Goal: Information Seeking & Learning: Learn about a topic

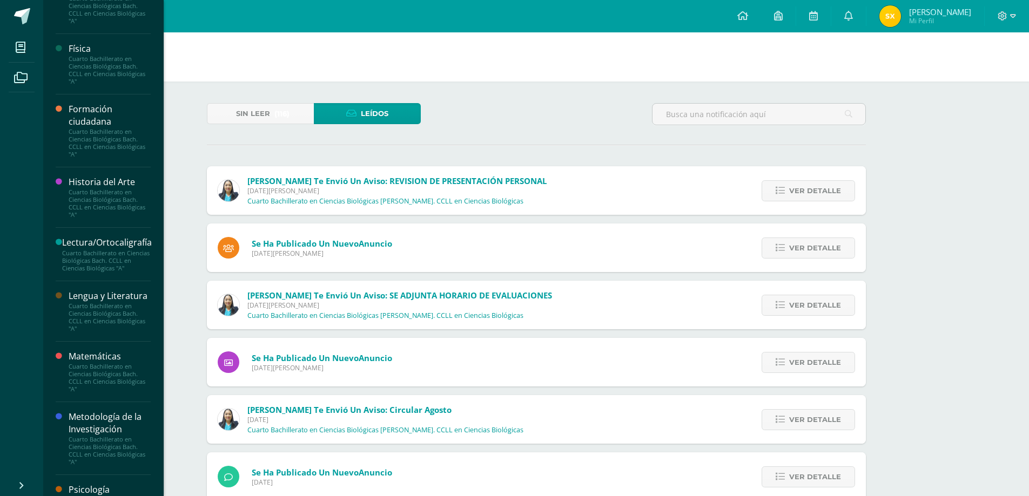
scroll to position [432, 0]
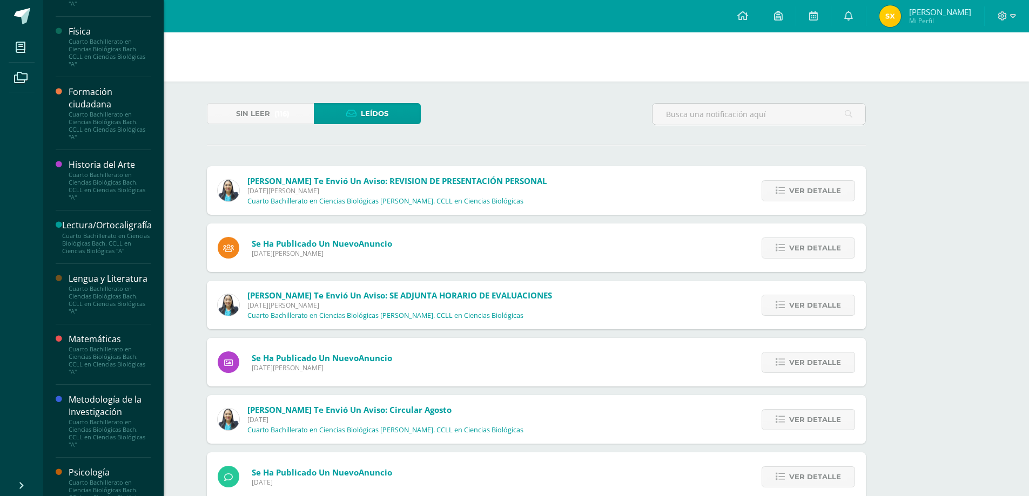
click at [125, 435] on div "Cuarto Bachillerato en Ciencias Biológicas Bach. CCLL en Ciencias Biológicas "A"" at bounding box center [110, 433] width 82 height 30
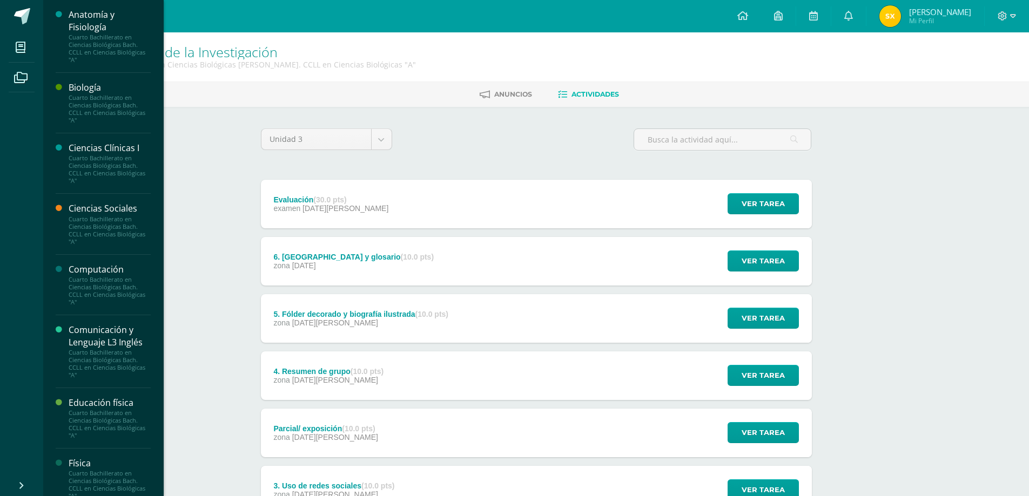
click at [105, 226] on div "Cuarto Bachillerato en Ciencias Biológicas Bach. CCLL en Ciencias Biológicas "A"" at bounding box center [110, 230] width 82 height 30
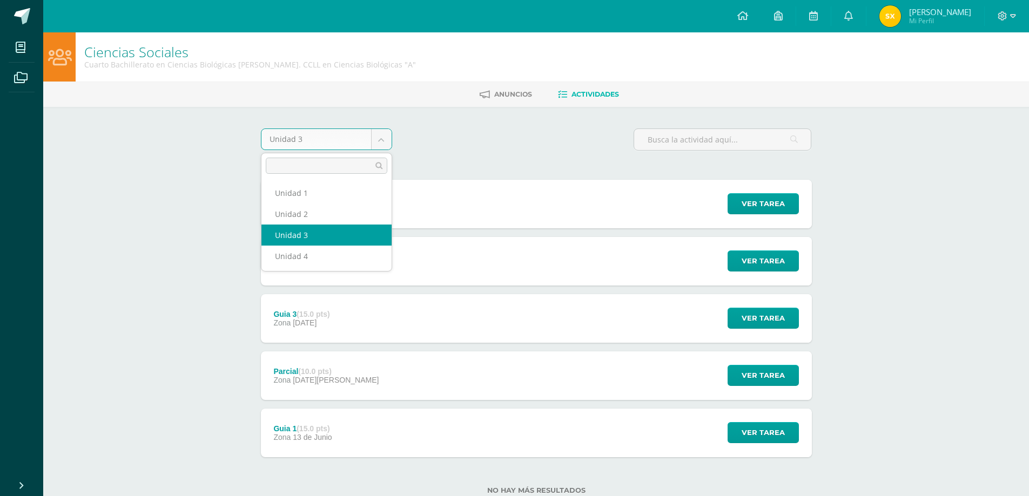
click at [380, 140] on body "Mis cursos Archivos Cerrar panel Anatomía y Fisiología Cuarto Bachillerato en C…" at bounding box center [514, 264] width 1029 height 529
select select "Unidad 4"
